Goal: Information Seeking & Learning: Check status

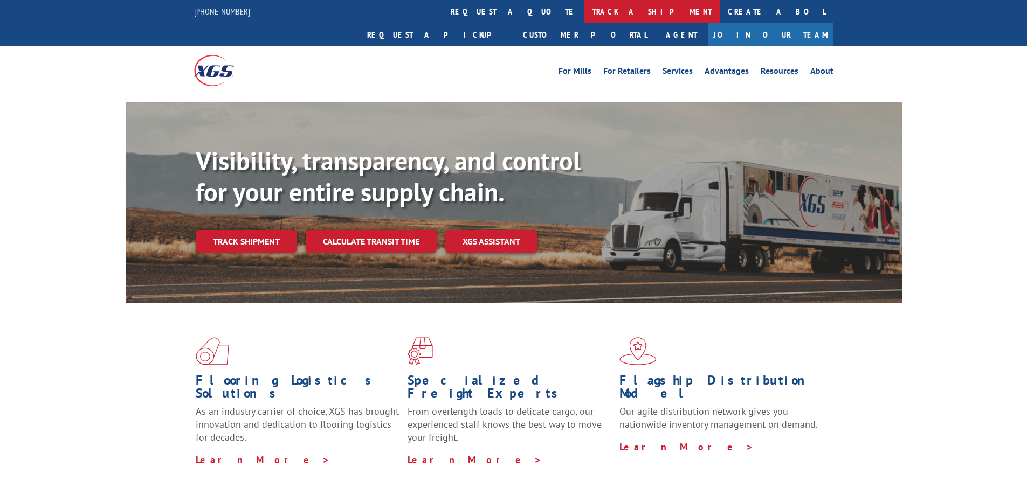
click at [584, 14] on link "track a shipment" at bounding box center [651, 11] width 135 height 23
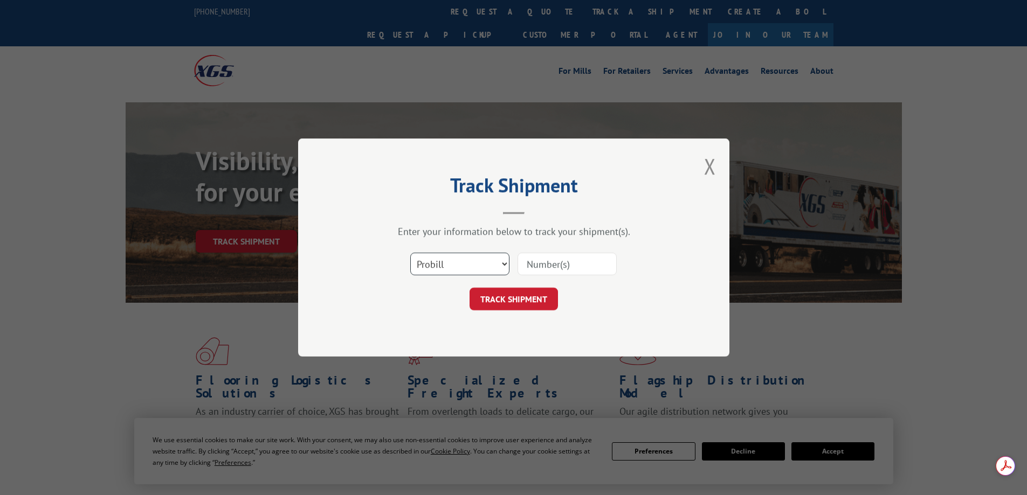
click at [469, 267] on select "Select category... Probill BOL PO" at bounding box center [459, 264] width 99 height 23
select select "bol"
click at [410, 253] on select "Select category... Probill BOL PO" at bounding box center [459, 264] width 99 height 23
click at [560, 274] on input at bounding box center [566, 264] width 99 height 23
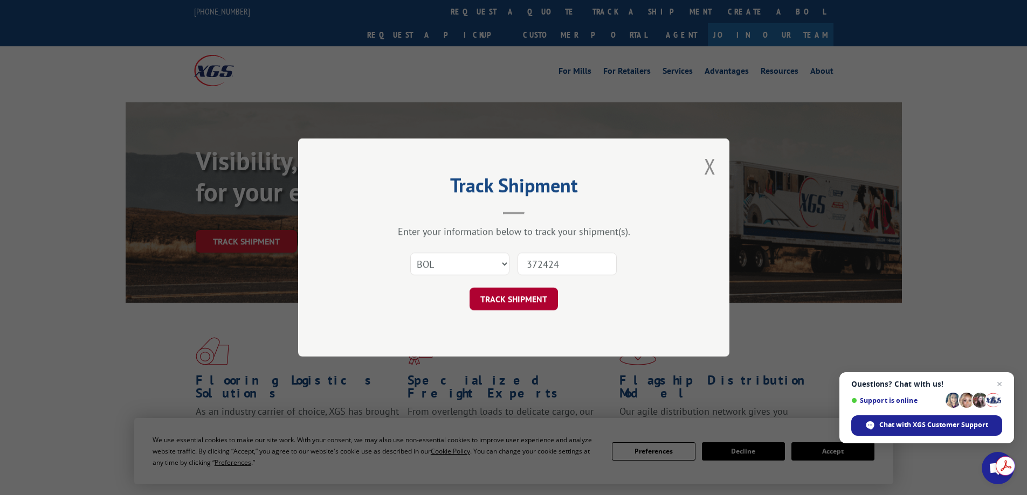
type input "372424"
click at [534, 293] on button "TRACK SHIPMENT" at bounding box center [513, 299] width 88 height 23
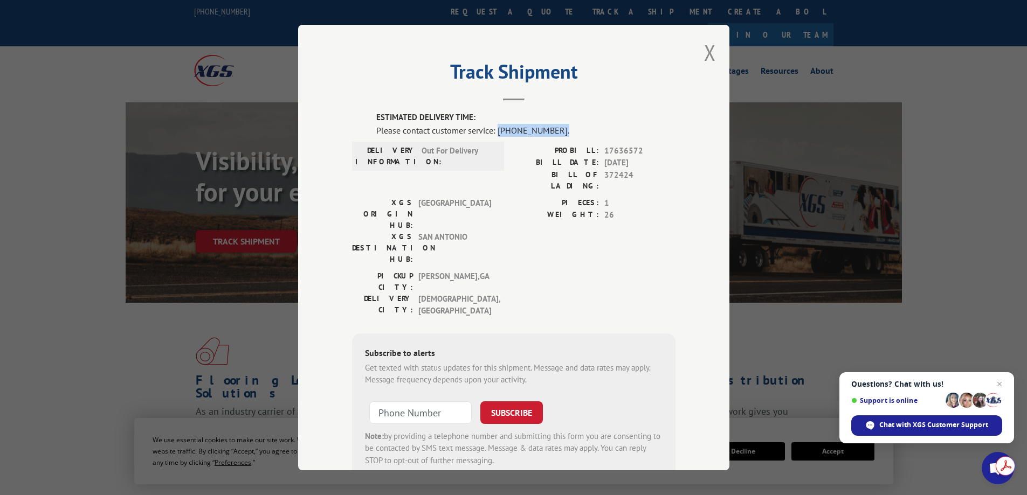
drag, startPoint x: 494, startPoint y: 133, endPoint x: 551, endPoint y: 130, distance: 57.2
click at [551, 130] on div "Please contact customer service: [PHONE_NUMBER]." at bounding box center [525, 130] width 299 height 13
drag, startPoint x: 484, startPoint y: 151, endPoint x: 383, endPoint y: 143, distance: 101.1
click at [383, 143] on div "DELIVERY INFORMATION: Out For Delivery" at bounding box center [428, 156] width 152 height 29
drag, startPoint x: 471, startPoint y: 225, endPoint x: 466, endPoint y: 219, distance: 8.4
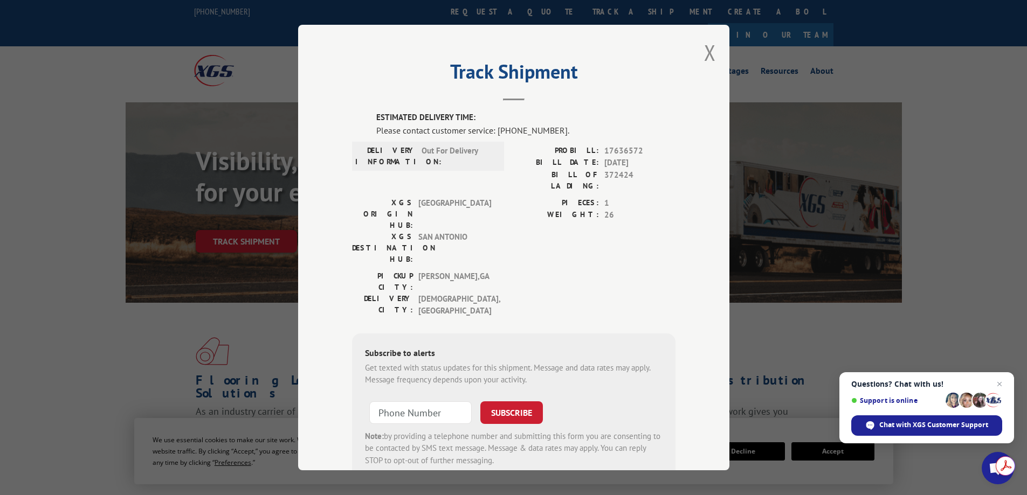
click at [470, 224] on div "XGS ORIGIN HUB: TUNNEL HILL XGS DESTINATION HUB: [GEOGRAPHIC_DATA]" at bounding box center [425, 233] width 146 height 73
drag, startPoint x: 477, startPoint y: 149, endPoint x: 427, endPoint y: 176, distance: 56.4
click at [393, 142] on div "DELIVERY INFORMATION: Out For Delivery" at bounding box center [428, 156] width 152 height 29
click at [437, 186] on div "DELIVERY INFORMATION: Out For Delivery" at bounding box center [428, 171] width 152 height 52
click at [468, 197] on span "[GEOGRAPHIC_DATA]" at bounding box center [454, 214] width 73 height 34
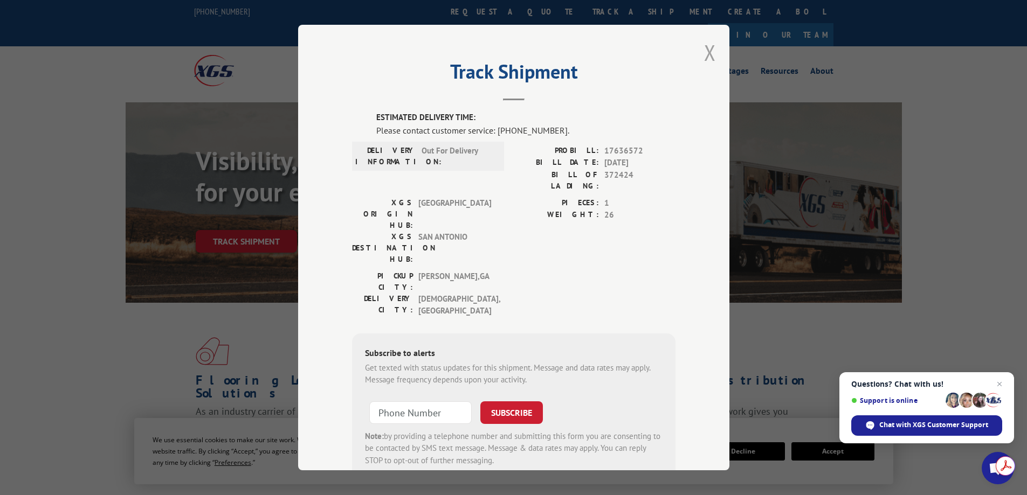
click at [709, 56] on button "Close modal" at bounding box center [710, 52] width 12 height 29
